Goal: Navigation & Orientation: Understand site structure

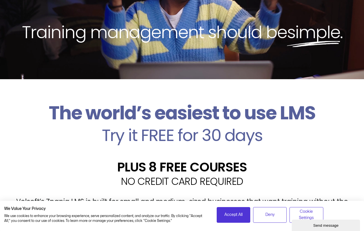
scroll to position [64, 0]
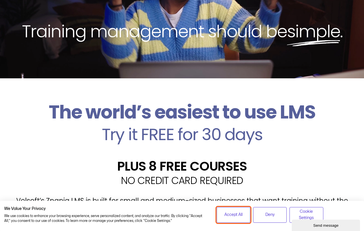
click at [234, 218] on button "Accept All" at bounding box center [234, 215] width 34 height 16
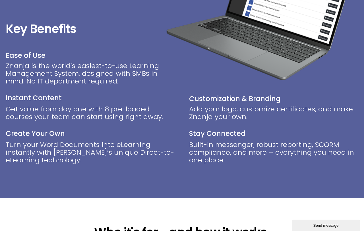
scroll to position [561, 0]
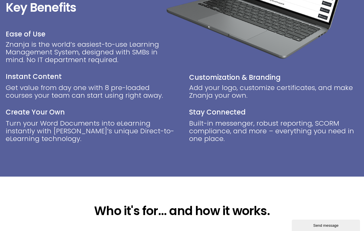
click at [334, 223] on div "Send message" at bounding box center [326, 225] width 60 height 4
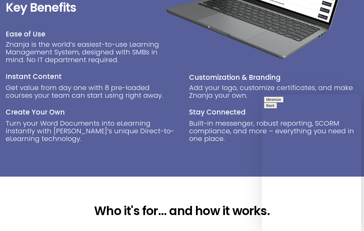
click at [284, 101] on button "Minimize" at bounding box center [274, 99] width 20 height 6
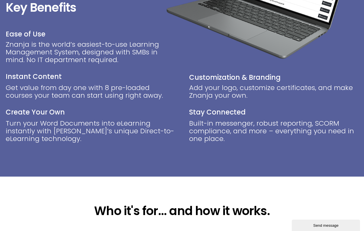
click at [197, 109] on h2 "Stay Connected" at bounding box center [273, 112] width 169 height 9
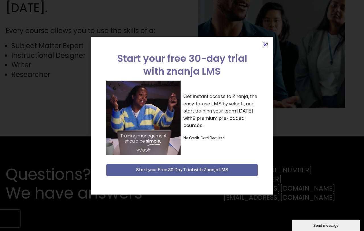
scroll to position [1473, 0]
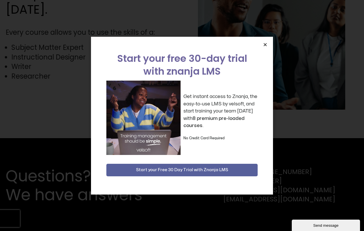
click at [266, 44] on icon "Close" at bounding box center [265, 44] width 4 height 4
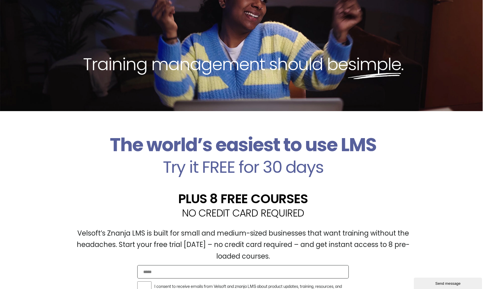
scroll to position [32, 0]
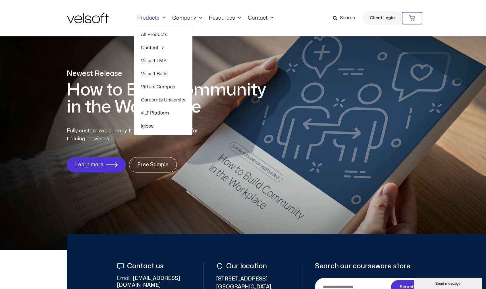
click at [160, 59] on link "Velsoft LMS" at bounding box center [163, 60] width 44 height 13
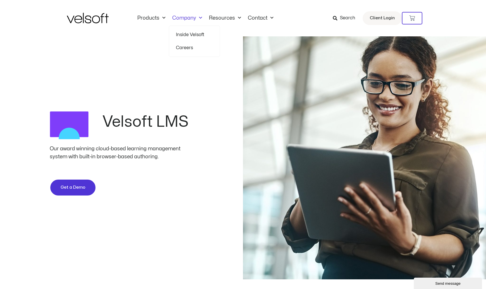
click at [196, 33] on link "Inside Velsoft" at bounding box center [194, 34] width 37 height 13
